Goal: Find specific page/section: Find specific page/section

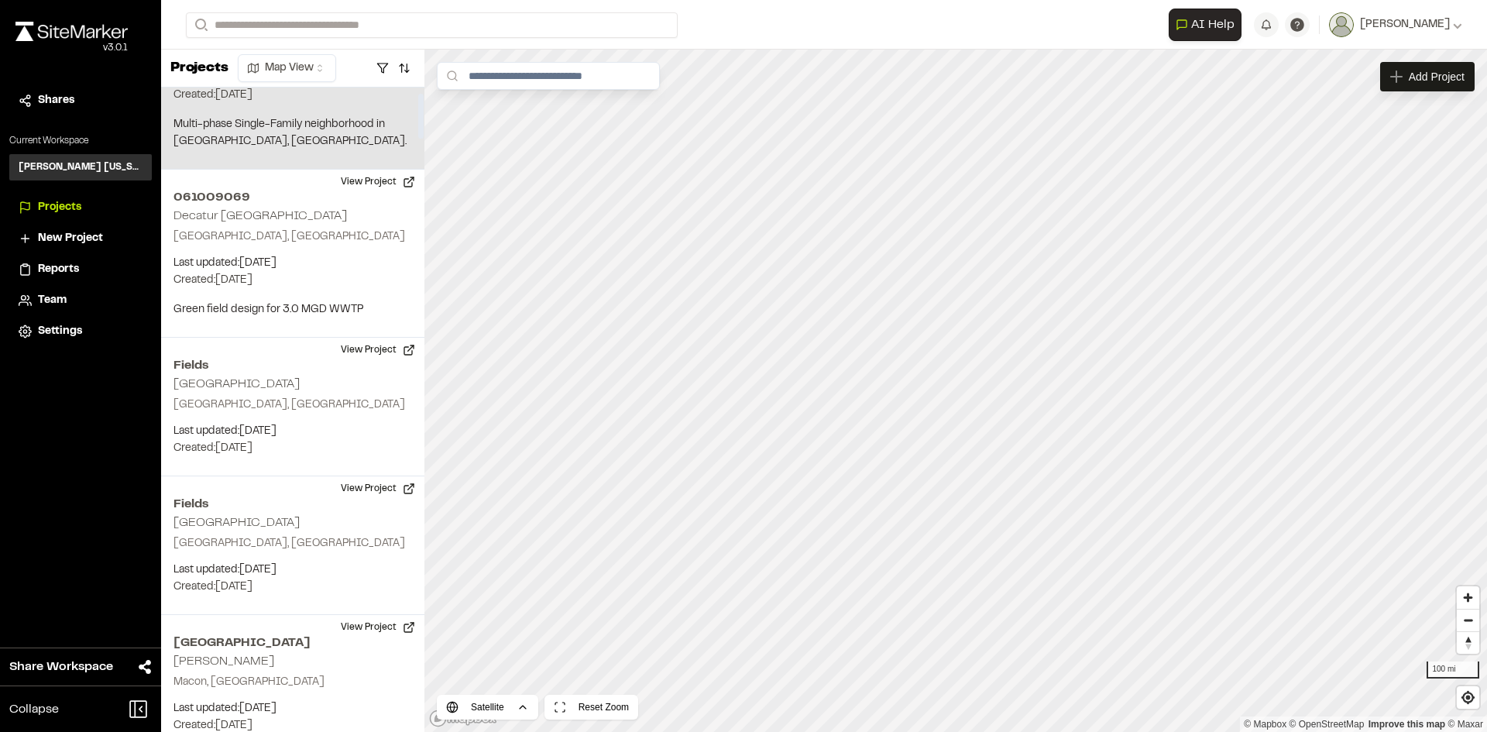
scroll to position [77, 0]
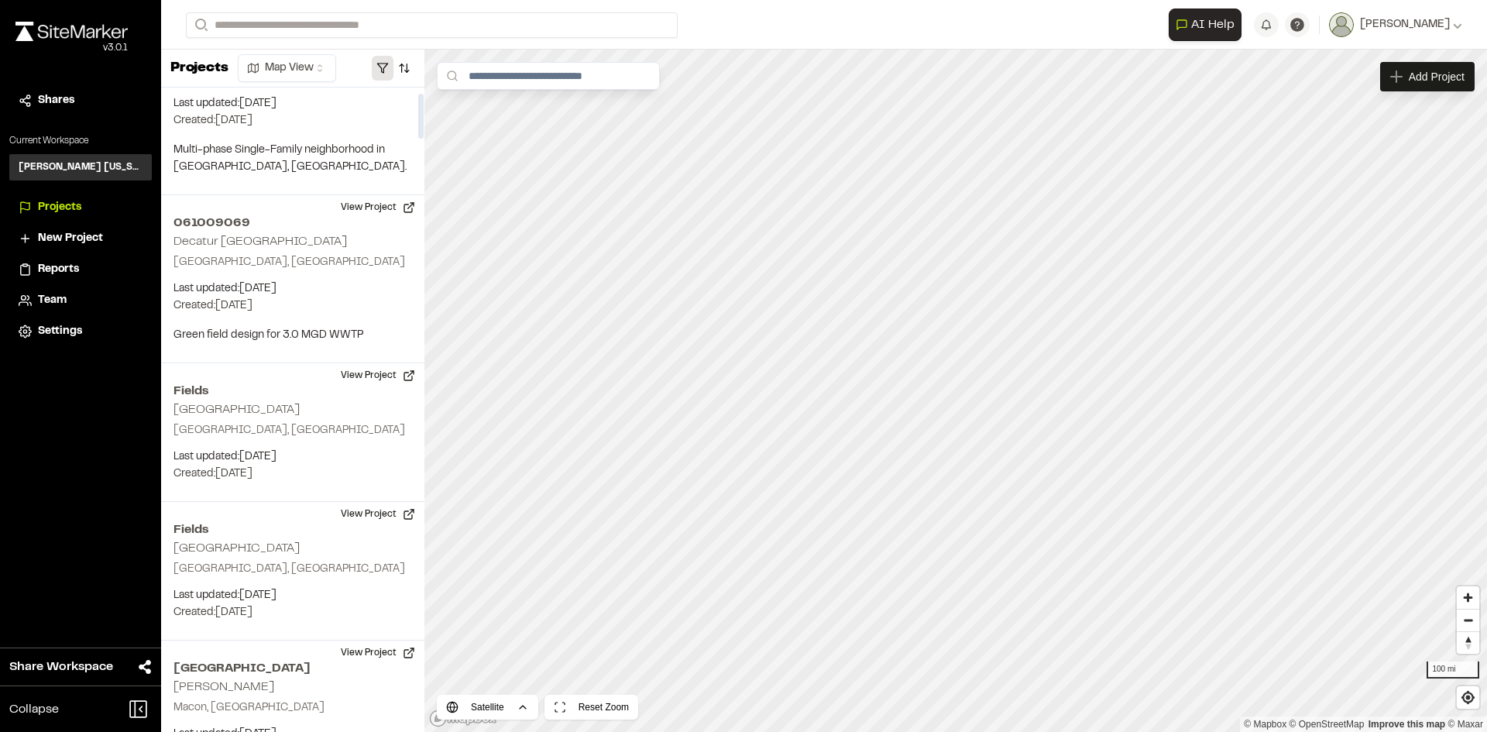
click at [382, 67] on button "button" at bounding box center [383, 68] width 22 height 25
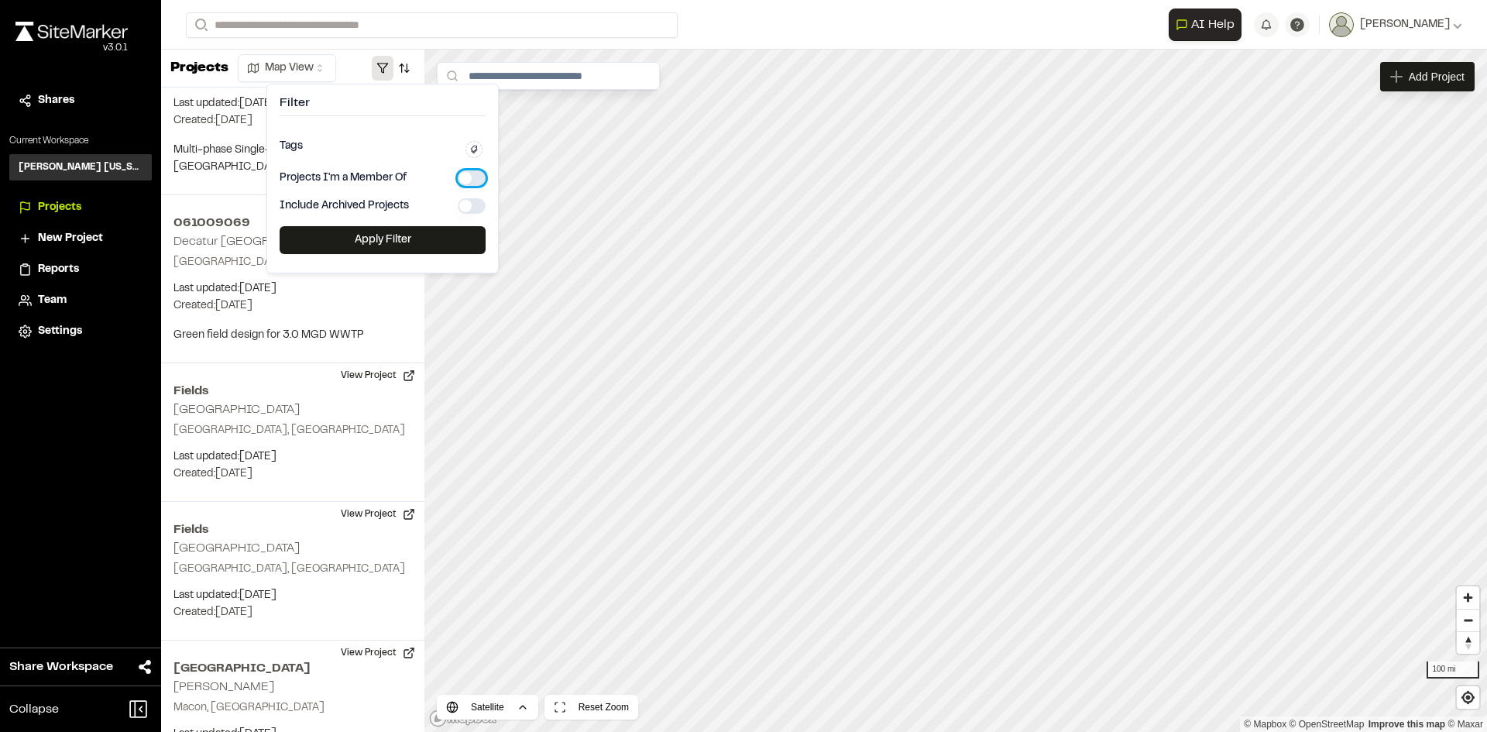
click at [476, 175] on button "button" at bounding box center [472, 177] width 28 height 15
click at [431, 235] on button "Apply Filter" at bounding box center [383, 240] width 206 height 28
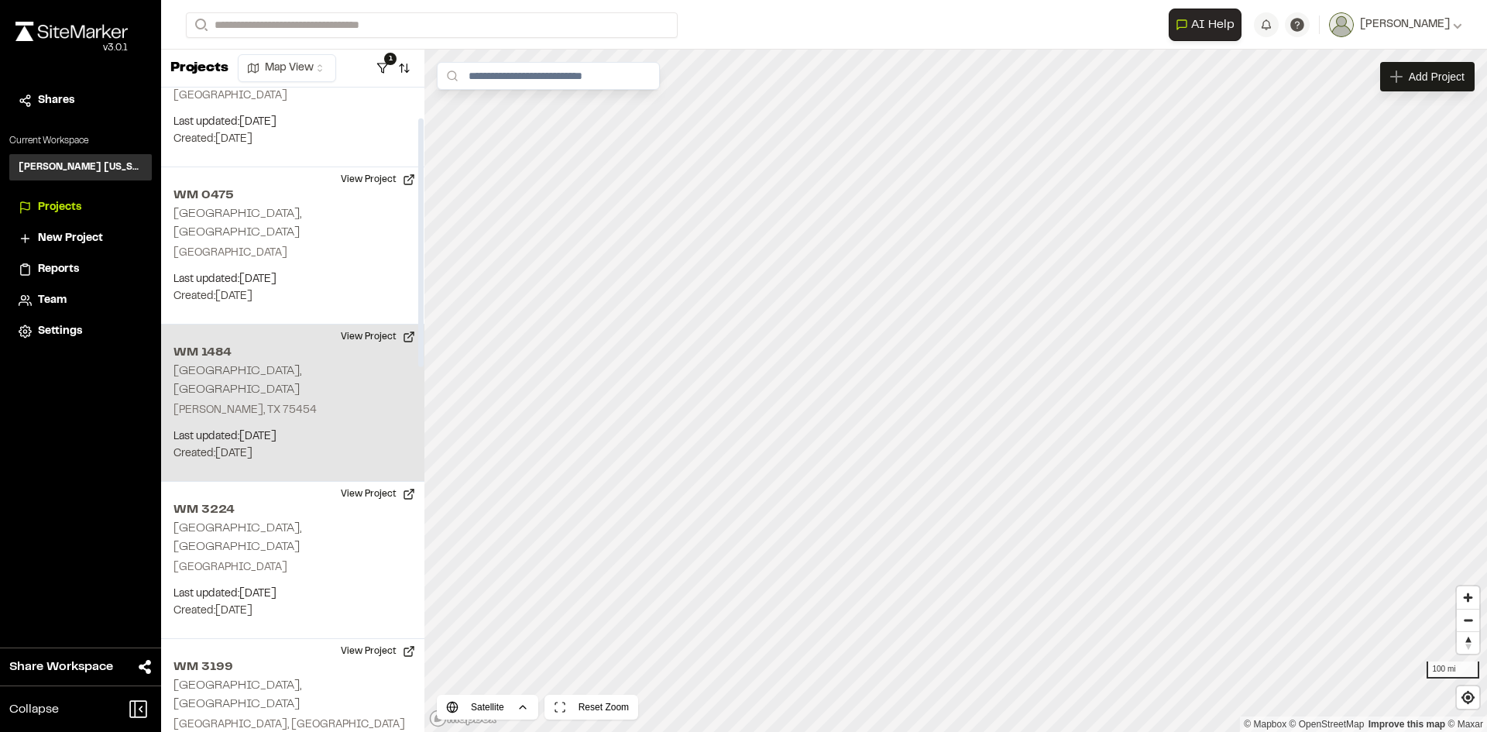
click at [284, 428] on p "Last updated: Sep 10, 2025" at bounding box center [292, 436] width 239 height 17
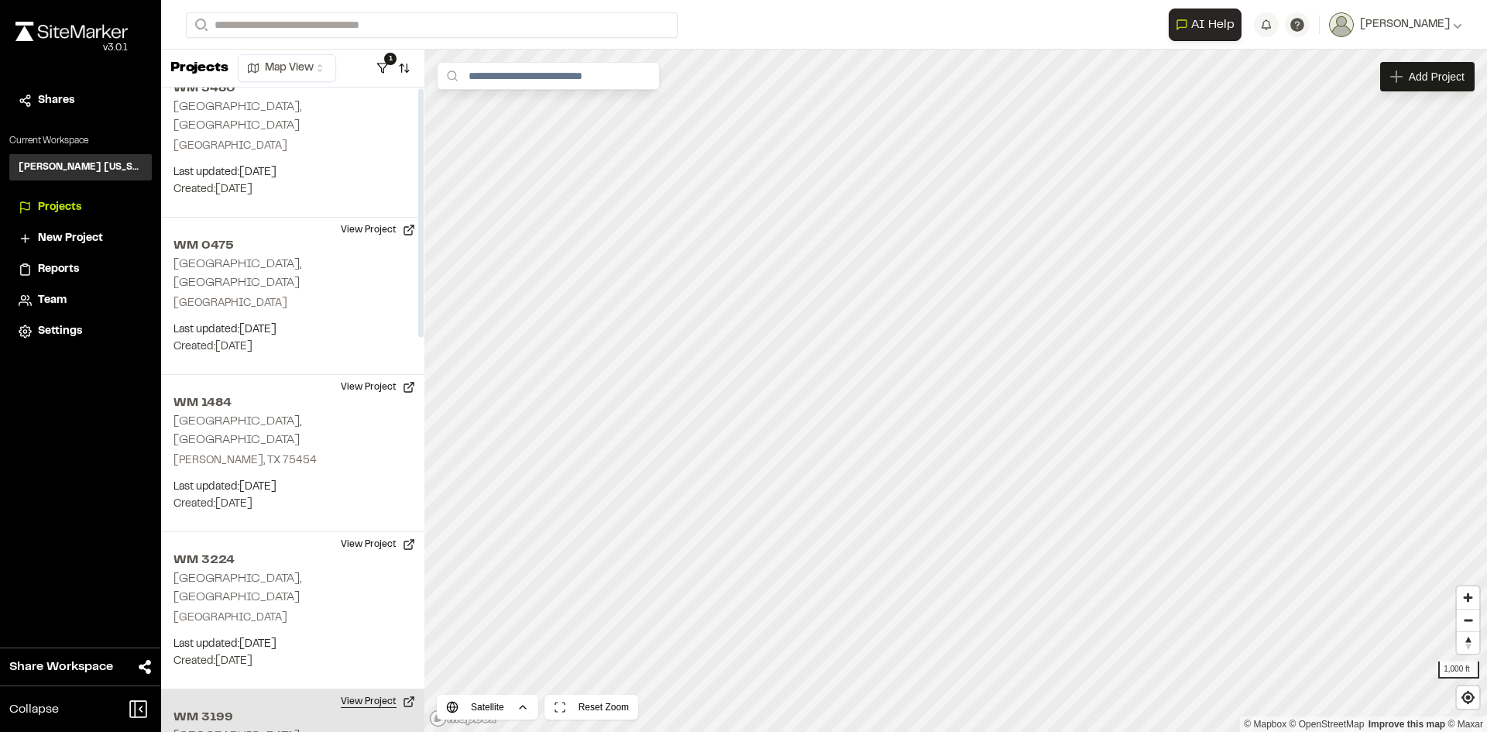
scroll to position [0, 0]
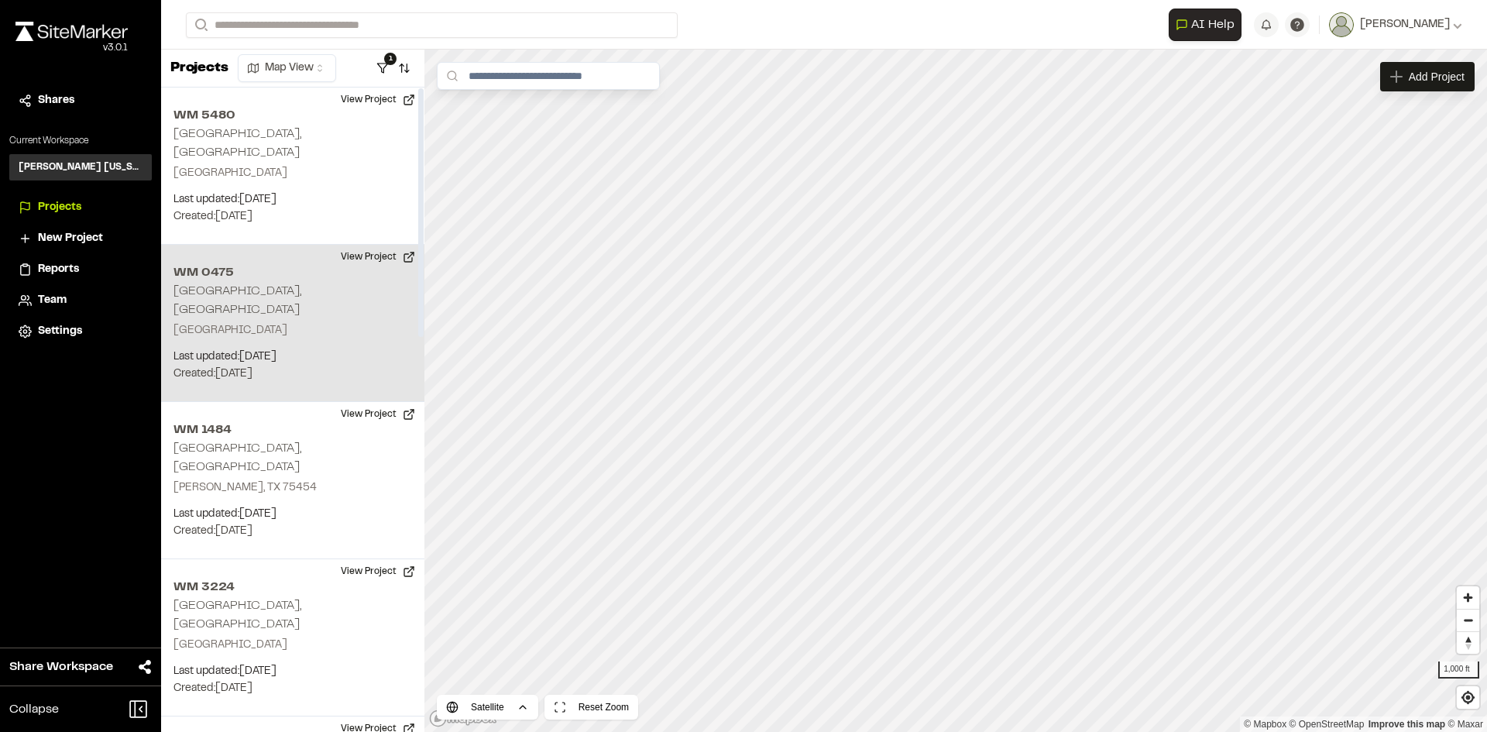
click at [260, 245] on div "WM 0475 Round Rock, TX Round Rock, TX 78664 Last updated: Sep 11, 2025 Budget: …" at bounding box center [292, 323] width 263 height 157
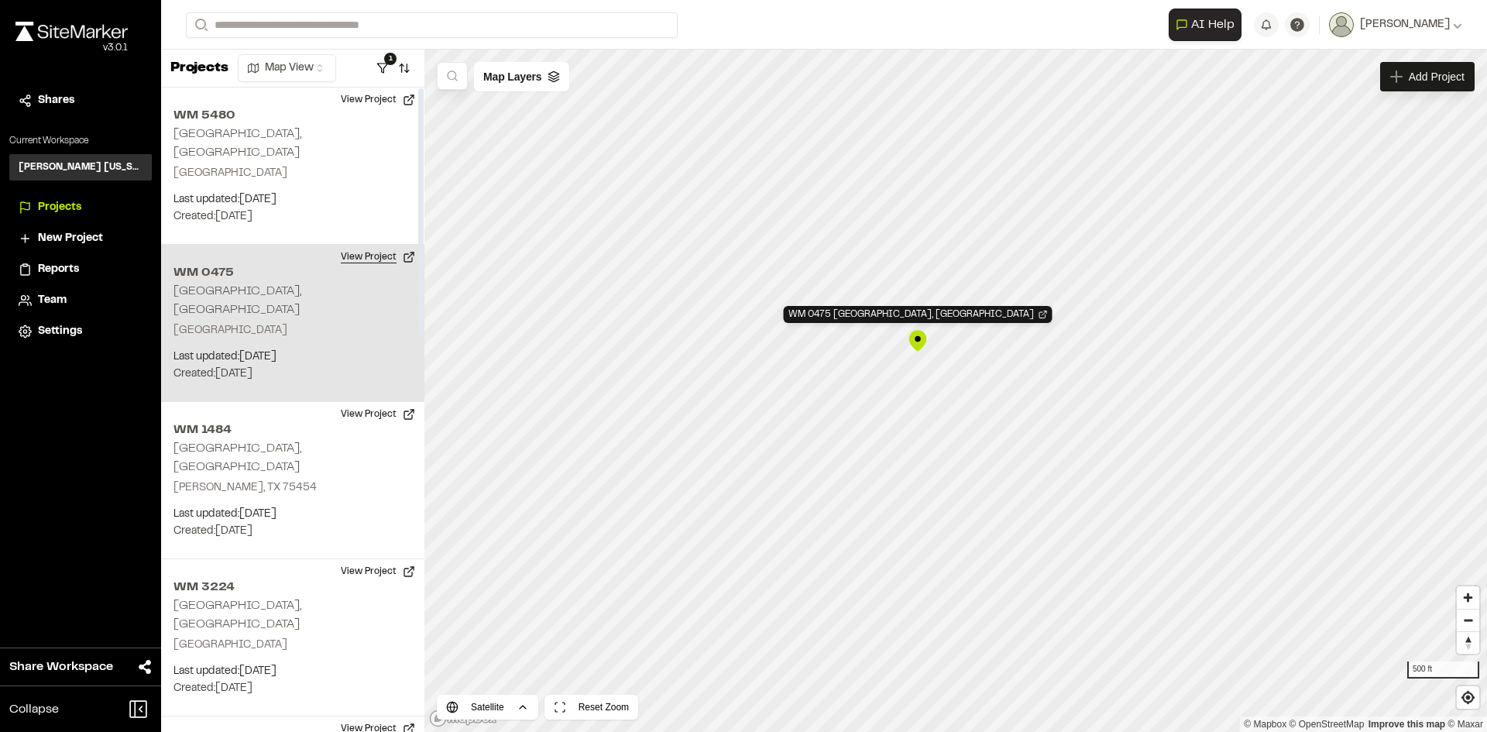
click at [379, 245] on button "View Project" at bounding box center [377, 257] width 93 height 25
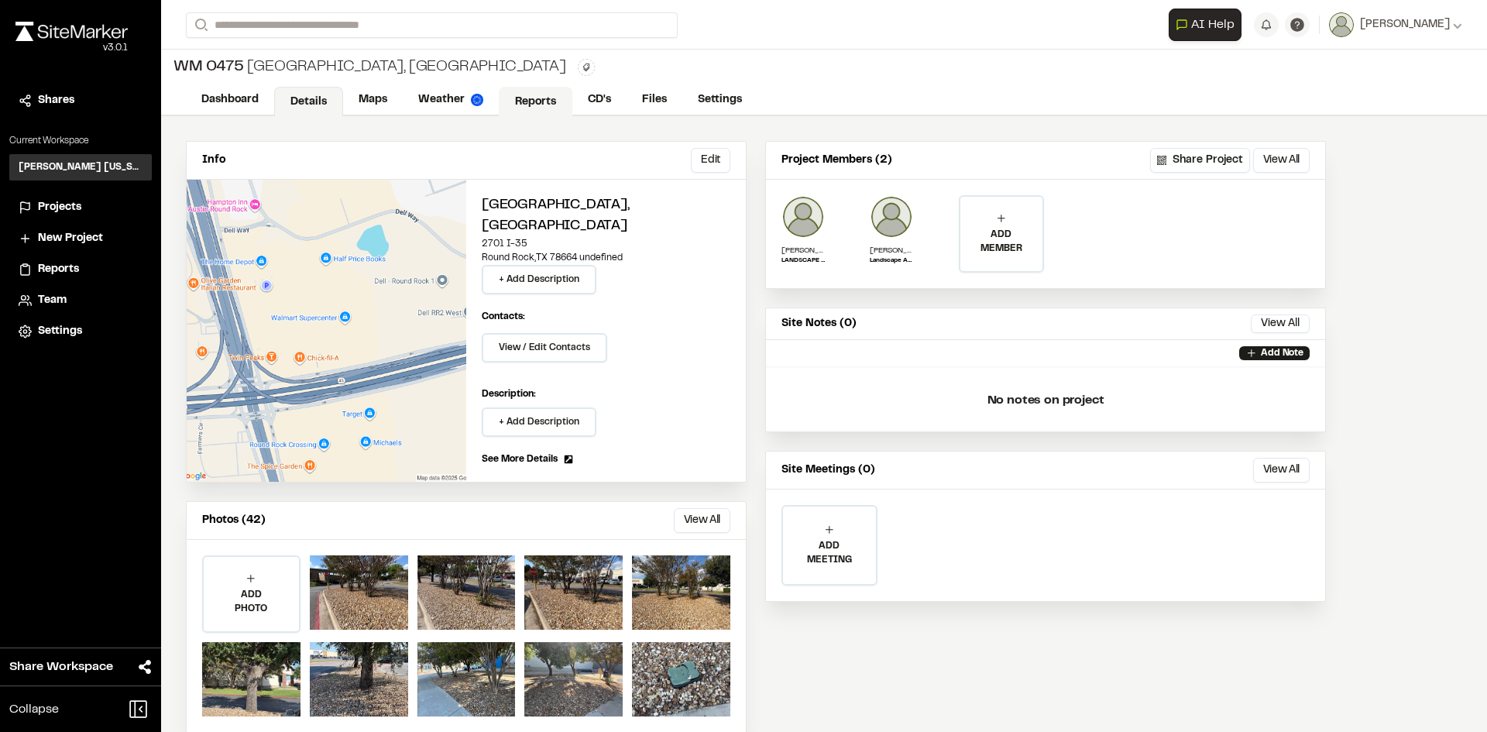
click at [515, 101] on link "Reports" at bounding box center [536, 101] width 74 height 29
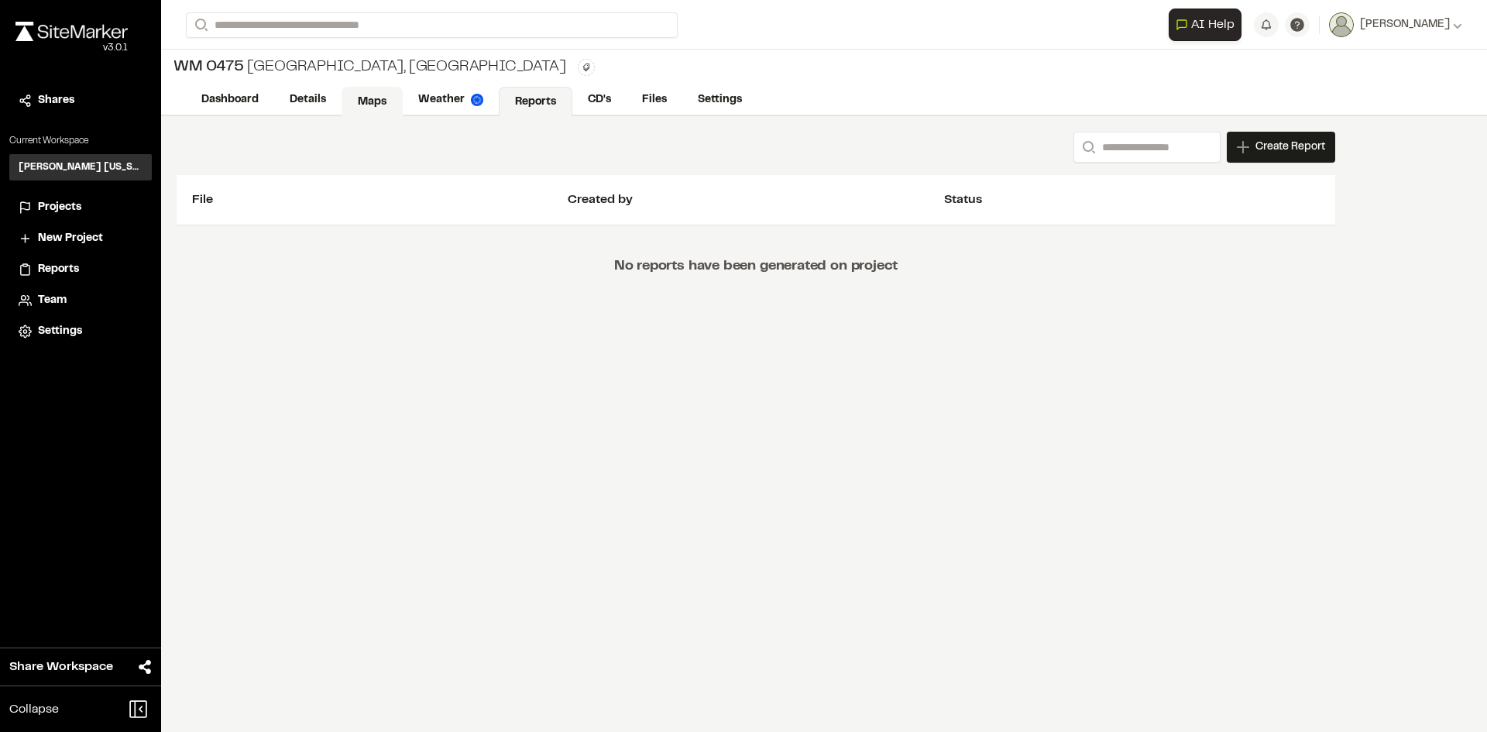
click at [375, 94] on link "Maps" at bounding box center [372, 101] width 61 height 29
